Goal: Information Seeking & Learning: Understand process/instructions

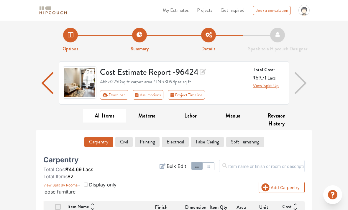
scroll to position [32, 0]
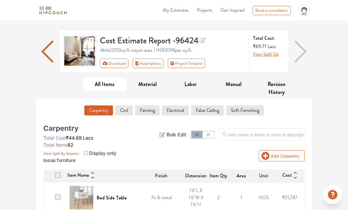
click at [245, 114] on button "Soft Furnishing" at bounding box center [245, 110] width 38 height 10
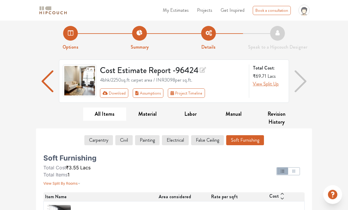
scroll to position [2, 0]
click at [274, 85] on span "View Split Up" at bounding box center [266, 83] width 26 height 7
click at [273, 85] on span "View Split Up" at bounding box center [266, 83] width 26 height 7
click at [269, 86] on span "View Split Up" at bounding box center [266, 83] width 26 height 7
click at [269, 81] on span "View Split Up" at bounding box center [266, 83] width 26 height 7
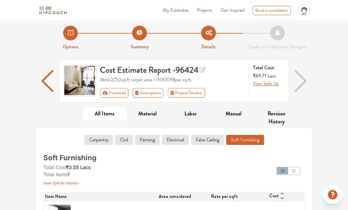
scroll to position [0, 0]
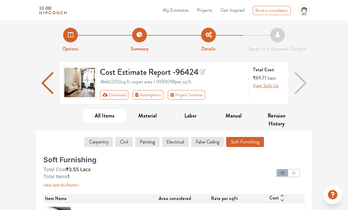
click at [268, 86] on span "View Split Up" at bounding box center [266, 85] width 26 height 7
click at [303, 83] on img "button" at bounding box center [300, 83] width 12 height 22
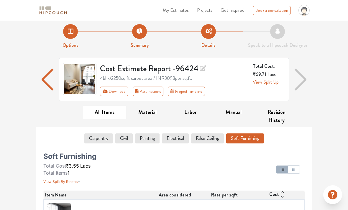
scroll to position [9, 0]
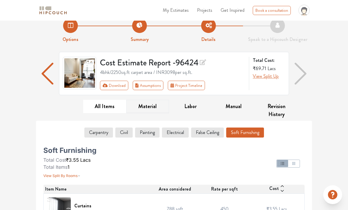
click at [146, 108] on button "Material" at bounding box center [147, 106] width 43 height 13
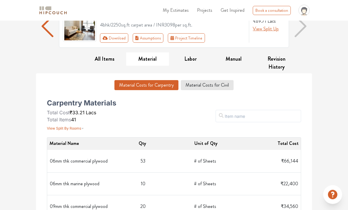
scroll to position [65, 0]
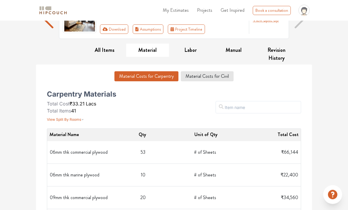
click at [225, 79] on button "Material Costs for Civil" at bounding box center [207, 77] width 53 height 10
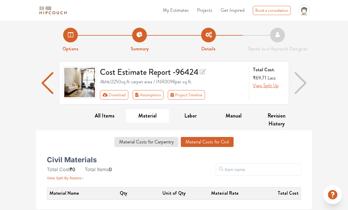
click at [162, 143] on button "Material Costs for Carpentry" at bounding box center [146, 142] width 64 height 10
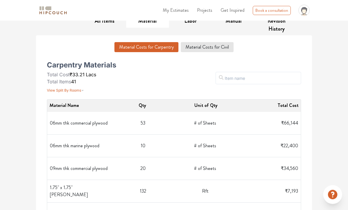
scroll to position [97, 0]
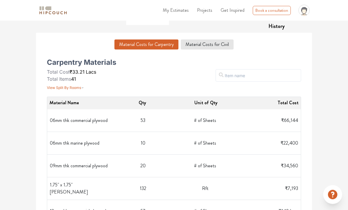
click at [74, 89] on span "View Split By Rooms" at bounding box center [64, 88] width 34 height 4
click at [75, 90] on button "View Split By Rooms" at bounding box center [65, 87] width 37 height 8
click at [79, 89] on span "View Split By Rooms" at bounding box center [64, 87] width 34 height 4
click at [77, 90] on button "View Split By Rooms" at bounding box center [65, 87] width 37 height 8
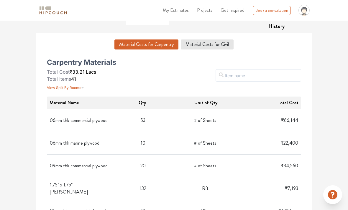
click at [75, 90] on button "View Split By Rooms" at bounding box center [65, 87] width 37 height 8
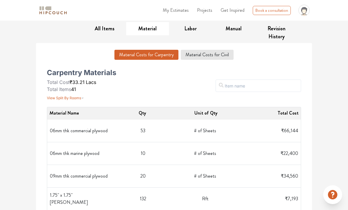
scroll to position [50, 0]
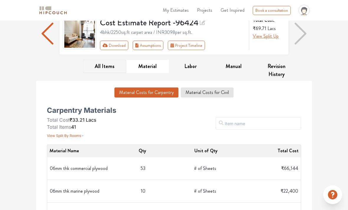
click at [109, 64] on button "All Items" at bounding box center [104, 66] width 43 height 13
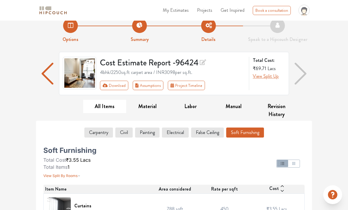
click at [74, 174] on span "View Split By Rooms" at bounding box center [60, 176] width 34 height 4
click at [79, 174] on icon "button" at bounding box center [79, 174] width 3 height 7
click at [79, 175] on icon "button" at bounding box center [79, 174] width 3 height 7
click at [80, 175] on icon "button" at bounding box center [79, 174] width 3 height 7
click at [79, 174] on icon "button" at bounding box center [79, 174] width 3 height 7
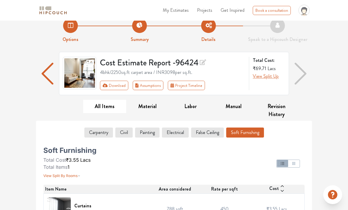
scroll to position [0, 0]
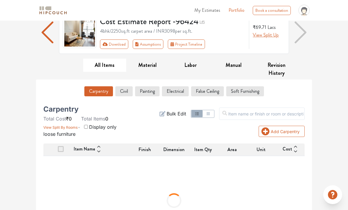
scroll to position [52, 0]
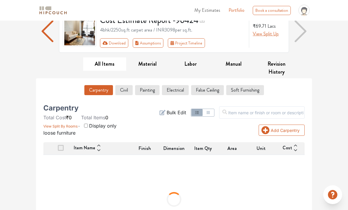
click at [69, 122] on button "View Split By Rooms" at bounding box center [61, 125] width 37 height 8
click at [72, 125] on span "View Split By Rooms" at bounding box center [60, 126] width 34 height 4
click at [74, 126] on span "View Split By Rooms" at bounding box center [60, 126] width 34 height 4
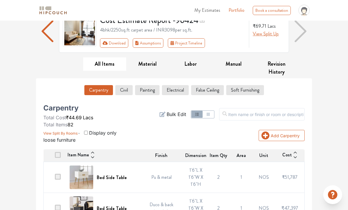
click at [69, 132] on span "View Split By Rooms" at bounding box center [60, 133] width 34 height 4
click at [73, 133] on span "View Split By Rooms" at bounding box center [60, 133] width 34 height 4
click at [78, 135] on icon "button" at bounding box center [79, 131] width 3 height 7
click at [61, 133] on span "View Split By Rooms" at bounding box center [60, 133] width 34 height 4
click at [51, 130] on button "View Split By Rooms" at bounding box center [61, 132] width 37 height 8
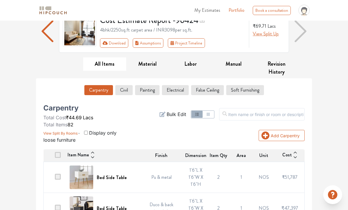
click at [53, 131] on span "View Split By Rooms" at bounding box center [60, 133] width 34 height 4
click at [48, 129] on button "View Split By Rooms" at bounding box center [61, 132] width 37 height 8
click at [49, 131] on span "View Split By Rooms" at bounding box center [60, 133] width 34 height 4
click at [51, 132] on span "View Split By Rooms" at bounding box center [60, 133] width 34 height 4
click at [48, 132] on span "View Split By Rooms" at bounding box center [60, 133] width 34 height 4
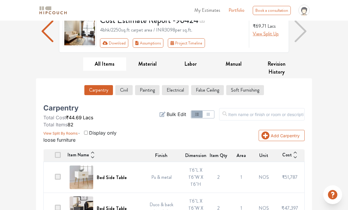
click at [48, 136] on button "View Split By Rooms" at bounding box center [61, 132] width 37 height 8
click at [50, 140] on span "Display only loose furniture" at bounding box center [79, 136] width 73 height 13
click at [84, 131] on input "checkbox" at bounding box center [86, 133] width 4 height 4
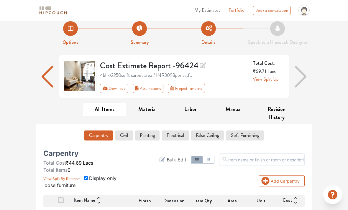
scroll to position [8, 0]
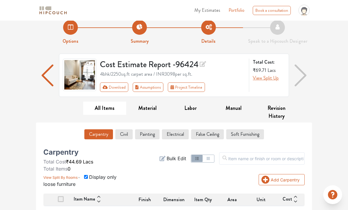
click at [88, 175] on input "checkbox" at bounding box center [86, 177] width 4 height 4
click at [74, 176] on span "View Split By Rooms" at bounding box center [60, 177] width 34 height 4
click at [78, 177] on icon "button" at bounding box center [79, 175] width 3 height 7
click at [86, 175] on input "checkbox" at bounding box center [86, 177] width 4 height 4
click at [87, 175] on input "checkbox" at bounding box center [86, 177] width 4 height 4
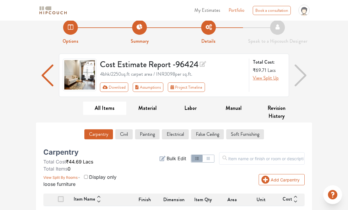
checkbox input "false"
click at [75, 178] on span "View Split By Rooms" at bounding box center [60, 177] width 34 height 4
click at [74, 179] on span "View Split By Rooms" at bounding box center [60, 177] width 34 height 4
click at [72, 177] on span "View Split By Rooms" at bounding box center [60, 177] width 34 height 4
click at [74, 176] on span "View Split By Rooms" at bounding box center [60, 177] width 34 height 4
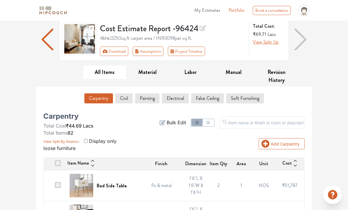
scroll to position [51, 0]
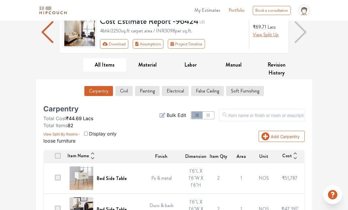
click at [242, 90] on button "Soft Furnishing" at bounding box center [245, 91] width 38 height 10
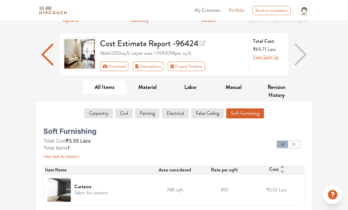
scroll to position [9, 0]
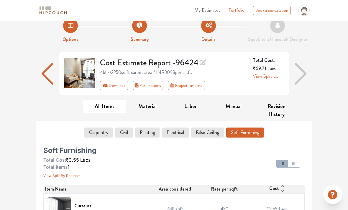
click at [93, 134] on button "Carpentry" at bounding box center [98, 133] width 29 height 10
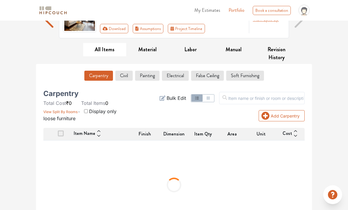
scroll to position [71, 0]
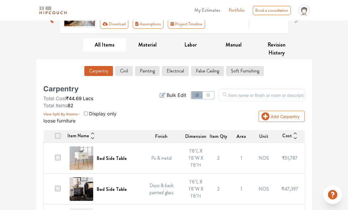
click at [202, 94] on button "button" at bounding box center [196, 95] width 11 height 7
click at [214, 97] on button "button" at bounding box center [207, 95] width 11 height 7
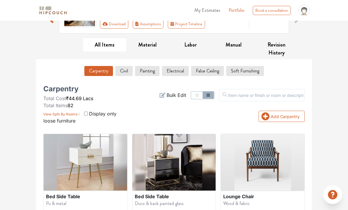
click at [53, 115] on span "View Split By Rooms" at bounding box center [60, 114] width 34 height 4
click at [72, 116] on button "View Split By Rooms" at bounding box center [61, 113] width 37 height 8
click at [77, 116] on button "View Split By Rooms" at bounding box center [61, 113] width 37 height 8
click at [72, 110] on button "View Split By Rooms" at bounding box center [61, 113] width 37 height 8
click at [71, 113] on span "View Split By Rooms" at bounding box center [60, 114] width 34 height 4
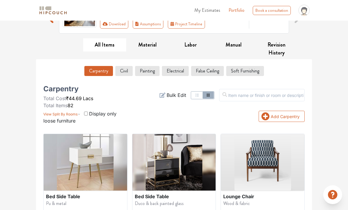
click at [72, 113] on span "View Split By Rooms" at bounding box center [60, 114] width 34 height 4
click at [71, 113] on span "View Split By Rooms" at bounding box center [60, 114] width 34 height 4
click at [68, 110] on button "View Split By Rooms" at bounding box center [61, 113] width 37 height 8
click at [67, 112] on span "View Split By Rooms" at bounding box center [60, 114] width 34 height 4
click at [69, 113] on span "View Split By Rooms" at bounding box center [60, 114] width 34 height 4
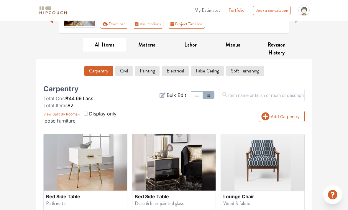
click at [70, 112] on span "View Split By Rooms" at bounding box center [60, 114] width 34 height 4
click at [74, 113] on span "View Split By Rooms" at bounding box center [60, 114] width 34 height 4
click at [73, 114] on span "View Split By Rooms" at bounding box center [60, 114] width 34 height 4
click at [68, 113] on span "View Split By Rooms" at bounding box center [60, 114] width 34 height 4
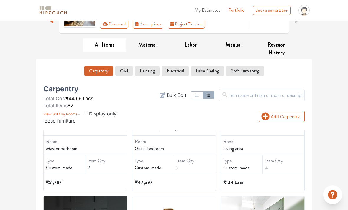
scroll to position [73, 0]
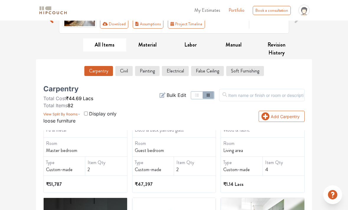
click at [77, 116] on span "View Split By Rooms" at bounding box center [60, 114] width 34 height 4
click at [75, 115] on span "View Split By Rooms" at bounding box center [60, 114] width 34 height 4
click at [75, 114] on span "View Split By Rooms" at bounding box center [60, 114] width 34 height 4
click at [75, 112] on span "View Split By Rooms" at bounding box center [60, 114] width 34 height 4
click at [74, 112] on span "View Split By Rooms" at bounding box center [60, 114] width 34 height 4
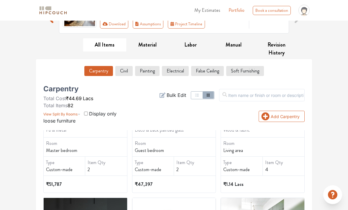
click at [72, 111] on button "View Split By Rooms" at bounding box center [61, 113] width 37 height 8
click at [68, 111] on button "View Split By Rooms" at bounding box center [61, 113] width 37 height 8
click at [75, 113] on span "View Split By Rooms" at bounding box center [60, 114] width 34 height 4
click at [71, 112] on span "View Split By Rooms" at bounding box center [60, 114] width 34 height 4
click at [71, 113] on span "View Split By Rooms" at bounding box center [60, 114] width 34 height 4
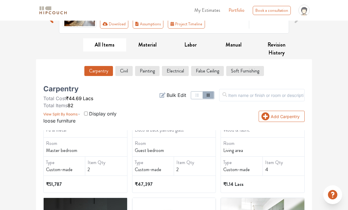
click at [73, 113] on span "View Split By Rooms" at bounding box center [60, 114] width 34 height 4
click at [72, 114] on span "View Split By Rooms" at bounding box center [60, 114] width 34 height 4
click at [73, 115] on span "View Split By Rooms" at bounding box center [60, 114] width 34 height 4
click at [71, 113] on span "View Split By Rooms" at bounding box center [60, 114] width 34 height 4
click at [69, 116] on button "View Split By Rooms" at bounding box center [61, 113] width 37 height 8
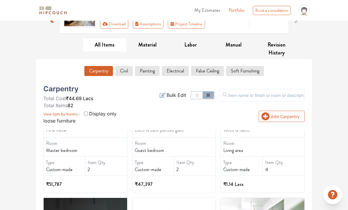
click at [62, 114] on span "View Split By Rooms" at bounding box center [60, 114] width 34 height 4
click at [60, 115] on span "View Split By Rooms" at bounding box center [60, 114] width 34 height 4
click at [59, 116] on button "View Split By Rooms" at bounding box center [61, 113] width 37 height 8
click at [74, 113] on span "View Split By Rooms" at bounding box center [60, 114] width 34 height 4
click at [75, 117] on button "View Split By Rooms" at bounding box center [61, 113] width 37 height 8
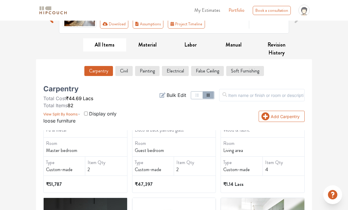
click at [74, 117] on button "View Split By Rooms" at bounding box center [61, 113] width 37 height 8
click at [72, 116] on button "View Split By Rooms" at bounding box center [61, 113] width 37 height 8
click at [72, 116] on span "View Split By Rooms" at bounding box center [60, 114] width 34 height 4
click at [70, 116] on span "View Split By Rooms" at bounding box center [60, 114] width 34 height 4
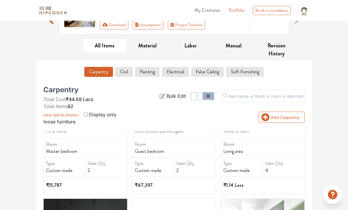
scroll to position [70, 0]
click at [144, 29] on button "Assumptions" at bounding box center [148, 24] width 31 height 9
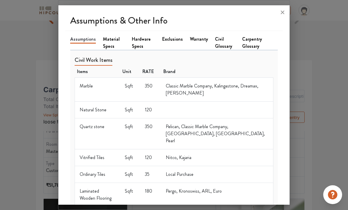
scroll to position [39, 0]
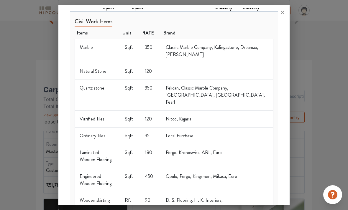
click at [42, 90] on div at bounding box center [174, 105] width 348 height 210
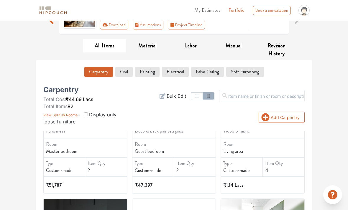
scroll to position [74, 0]
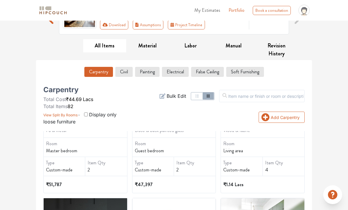
click at [142, 23] on button "Assumptions" at bounding box center [148, 24] width 31 height 9
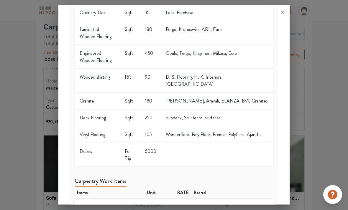
scroll to position [133, 0]
